Goal: Task Accomplishment & Management: Use online tool/utility

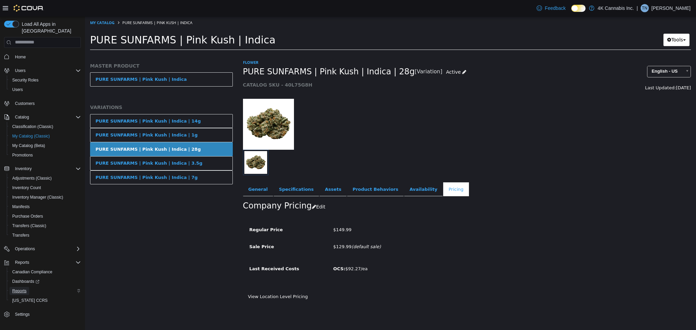
click at [22, 288] on span "Reports" at bounding box center [19, 290] width 14 height 5
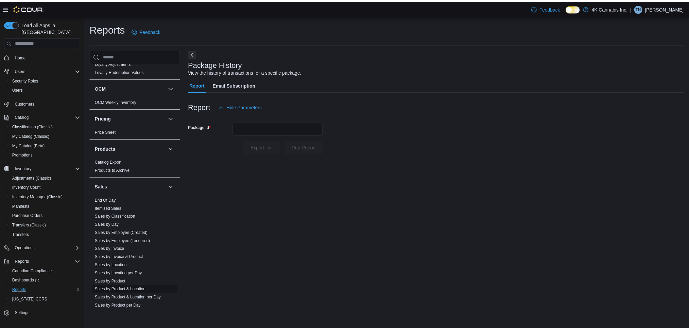
scroll to position [407, 0]
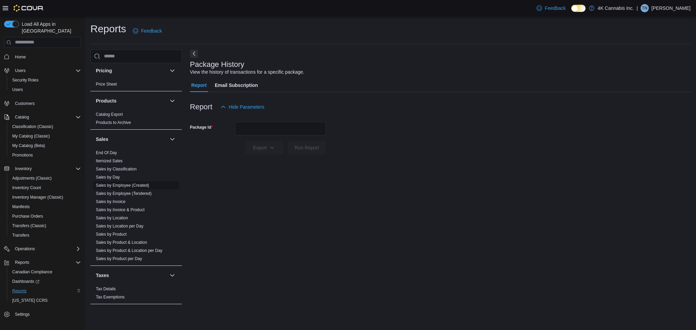
click at [132, 185] on link "Sales by Employee (Created)" at bounding box center [122, 185] width 53 height 5
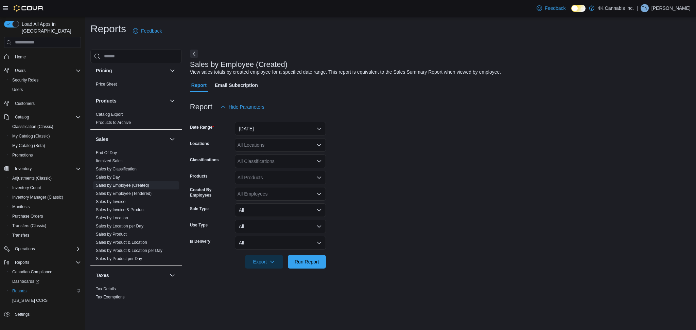
click at [287, 121] on div at bounding box center [440, 118] width 500 height 8
click at [283, 129] on button "[DATE]" at bounding box center [280, 129] width 91 height 14
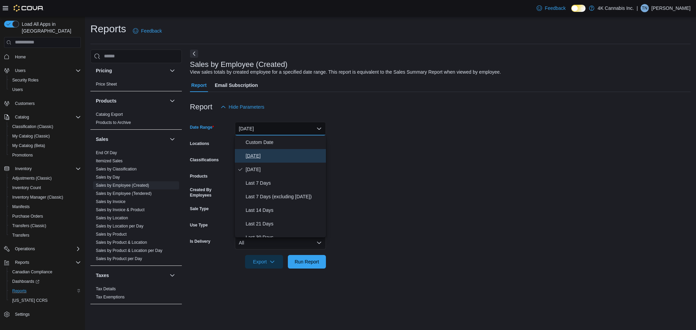
click at [252, 157] on span "[DATE]" at bounding box center [284, 156] width 77 height 8
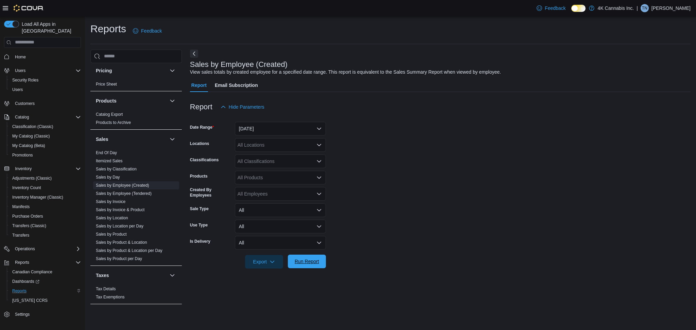
click at [310, 258] on span "Run Report" at bounding box center [306, 261] width 24 height 7
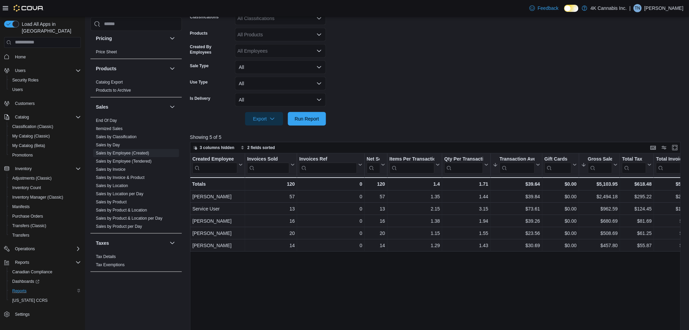
scroll to position [133, 0]
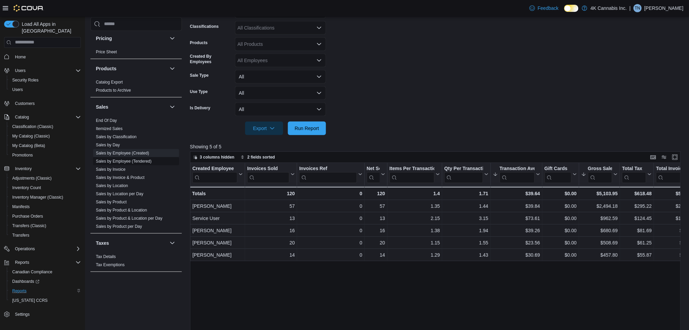
click at [138, 159] on link "Sales by Employee (Tendered)" at bounding box center [124, 161] width 56 height 5
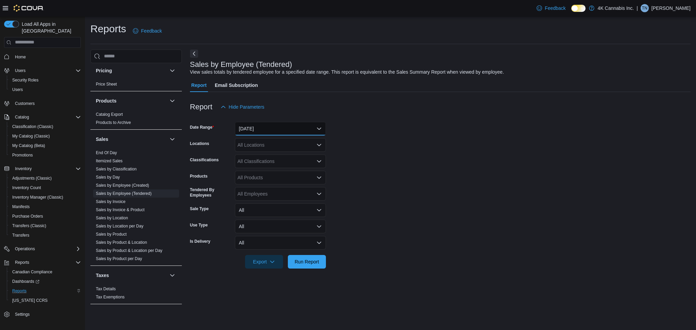
click at [286, 124] on button "[DATE]" at bounding box center [280, 129] width 91 height 14
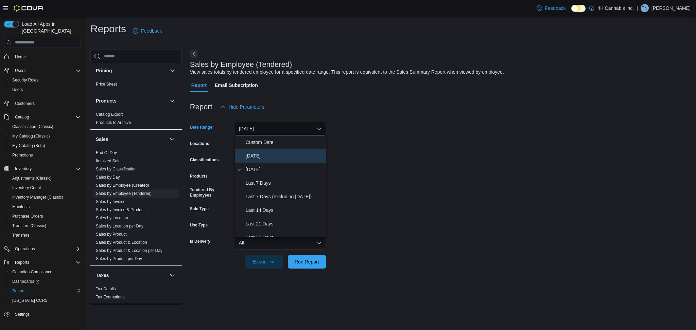
click at [254, 149] on button "[DATE]" at bounding box center [280, 156] width 91 height 14
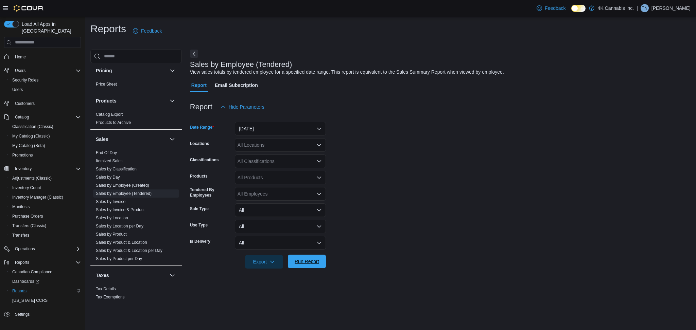
click at [307, 257] on span "Run Report" at bounding box center [307, 262] width 30 height 14
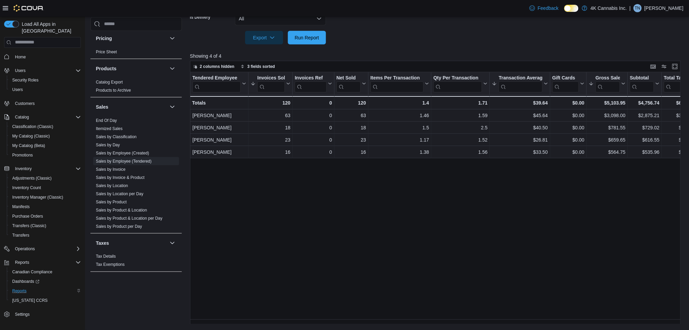
scroll to position [224, 0]
click at [312, 40] on span "Run Report" at bounding box center [306, 37] width 24 height 7
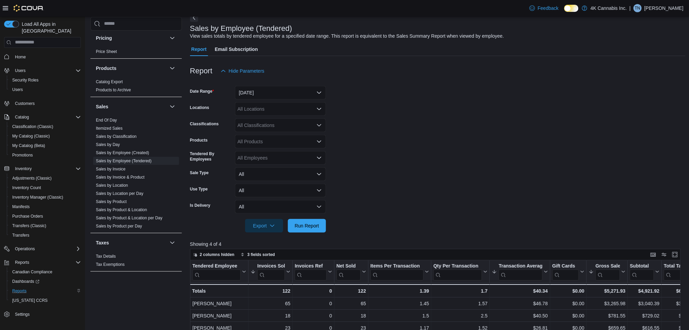
scroll to position [36, 0]
click at [117, 151] on link "Sales by Employee (Created)" at bounding box center [122, 152] width 53 height 5
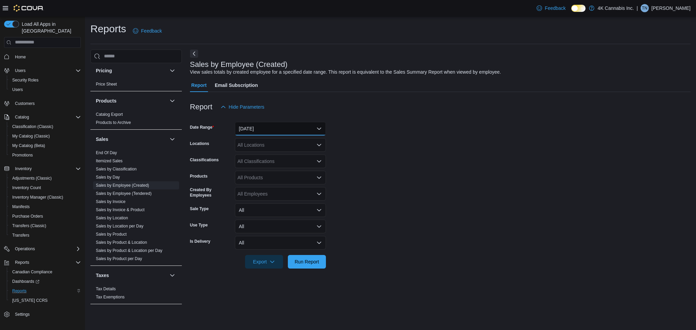
click at [248, 124] on button "[DATE]" at bounding box center [280, 129] width 91 height 14
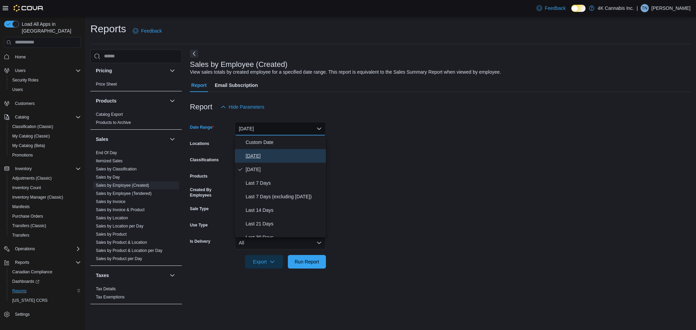
click at [263, 158] on span "[DATE]" at bounding box center [284, 156] width 77 height 8
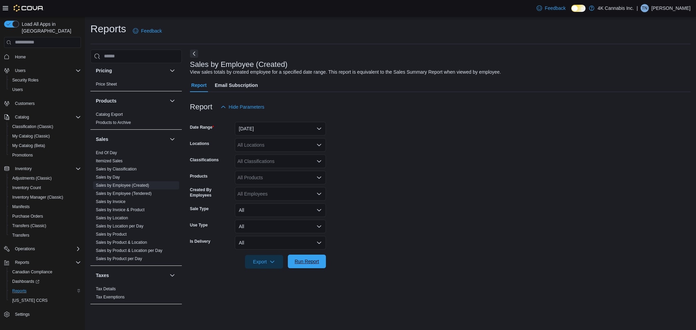
click at [306, 268] on span "Run Report" at bounding box center [307, 262] width 30 height 14
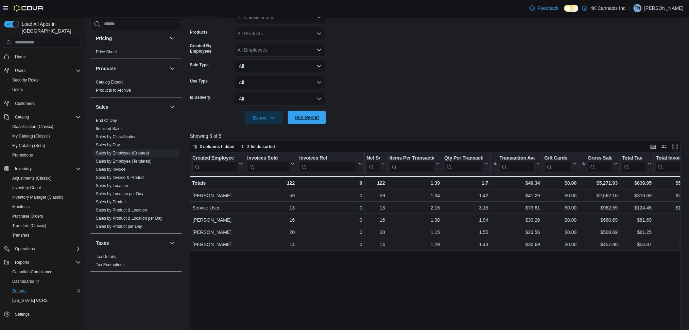
scroll to position [145, 0]
